Goal: Navigation & Orientation: Find specific page/section

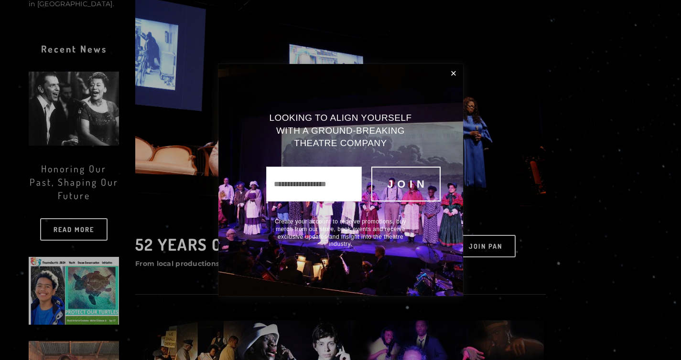
scroll to position [1038, 0]
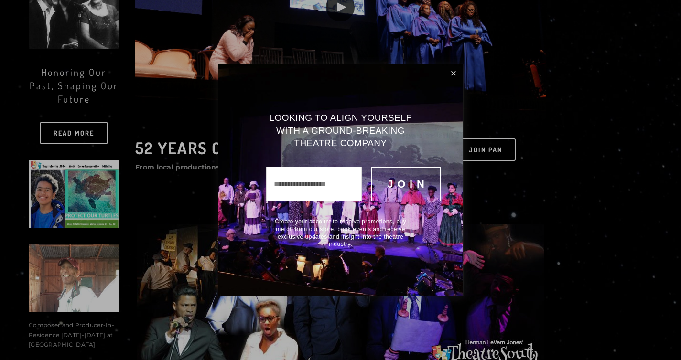
click at [450, 75] on link "Close" at bounding box center [454, 73] width 16 height 16
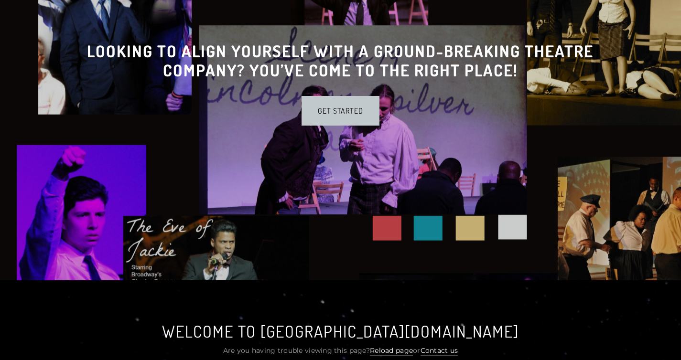
scroll to position [0, 0]
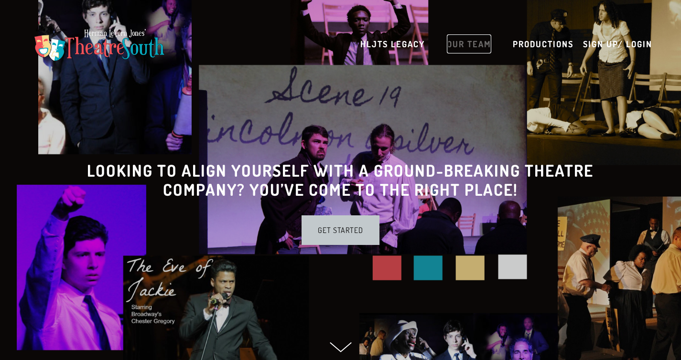
click at [470, 45] on link "Our Team" at bounding box center [469, 43] width 44 height 19
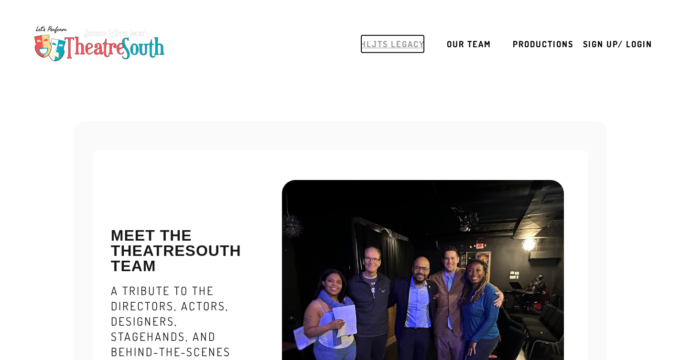
click at [417, 42] on link "HLJTS Legacy" at bounding box center [392, 43] width 65 height 19
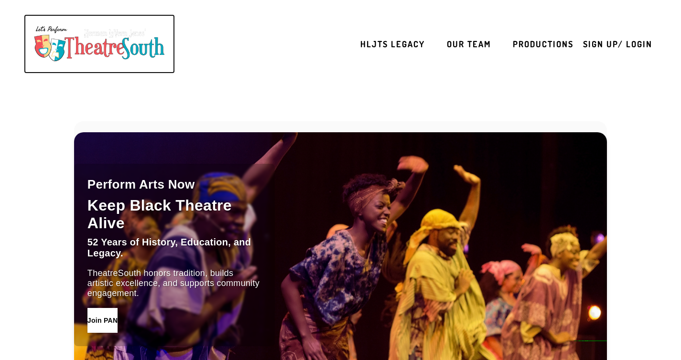
click at [133, 41] on img at bounding box center [99, 44] width 141 height 45
